Goal: Information Seeking & Learning: Learn about a topic

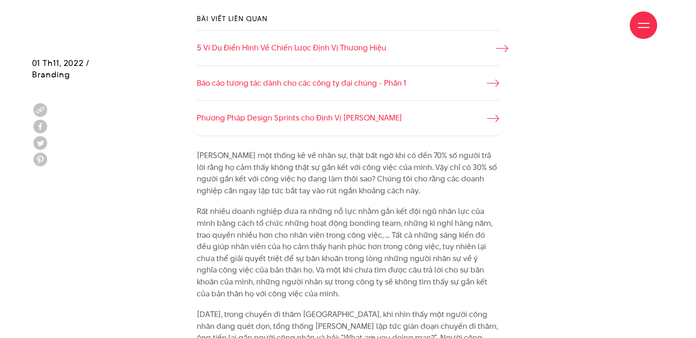
scroll to position [641, 0]
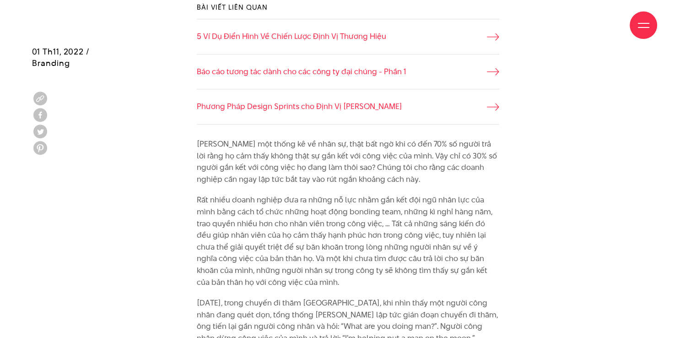
click at [390, 43] on div "Giới thiệu Dự án Dịch vụ Góc nhìn Liên hệ" at bounding box center [348, 25] width 618 height 50
click at [495, 38] on div "Giới thiệu Dự án Dịch vụ Góc nhìn Liên hệ" at bounding box center [348, 25] width 618 height 50
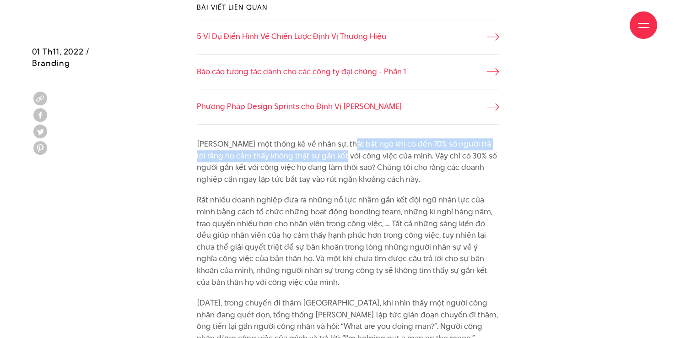
drag, startPoint x: 348, startPoint y: 144, endPoint x: 339, endPoint y: 153, distance: 13.0
click at [339, 153] on p "[PERSON_NAME] một thống kê về nhân sự, thật bất ngờ khi có đến 70% số người trả…" at bounding box center [348, 161] width 302 height 47
click at [384, 148] on p "[PERSON_NAME] một thống kê về nhân sự, thật bất ngờ khi có đến 70% số người trả…" at bounding box center [348, 161] width 302 height 47
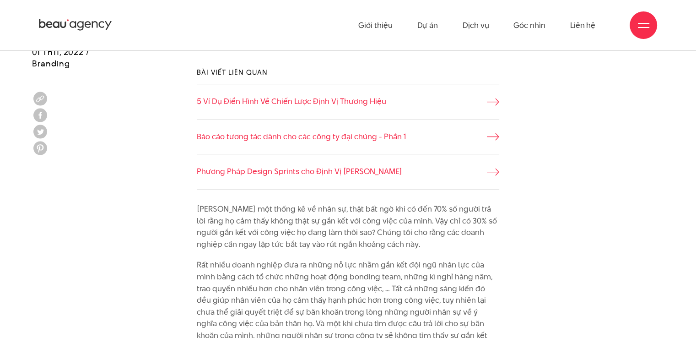
scroll to position [533, 0]
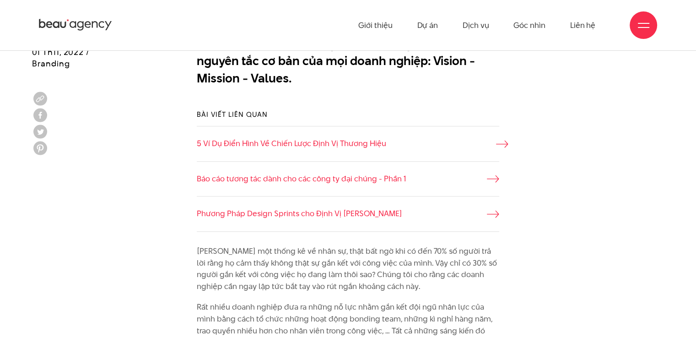
click at [494, 141] on link "5 Ví Dụ Điển Hình Về Chiến Lược Định Vị Thương Hiệu" at bounding box center [348, 144] width 302 height 12
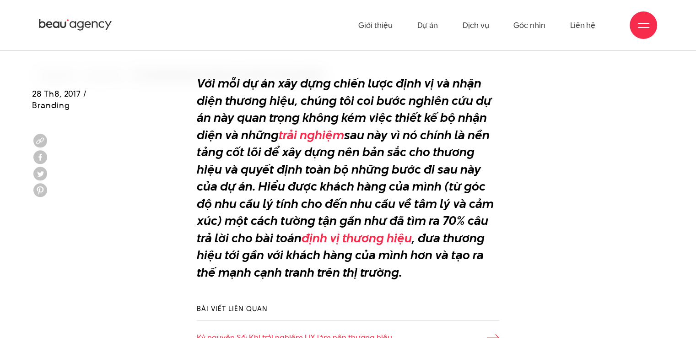
scroll to position [213, 0]
